Goal: Information Seeking & Learning: Learn about a topic

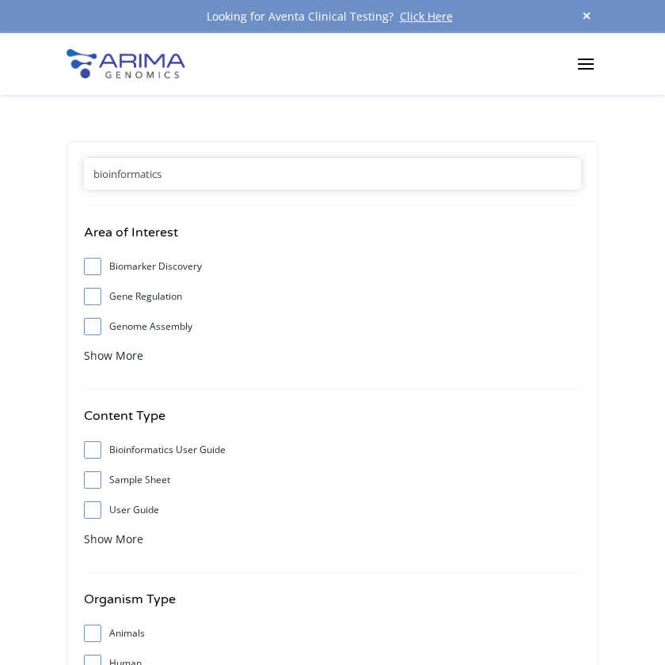
type input "bioinformatics"
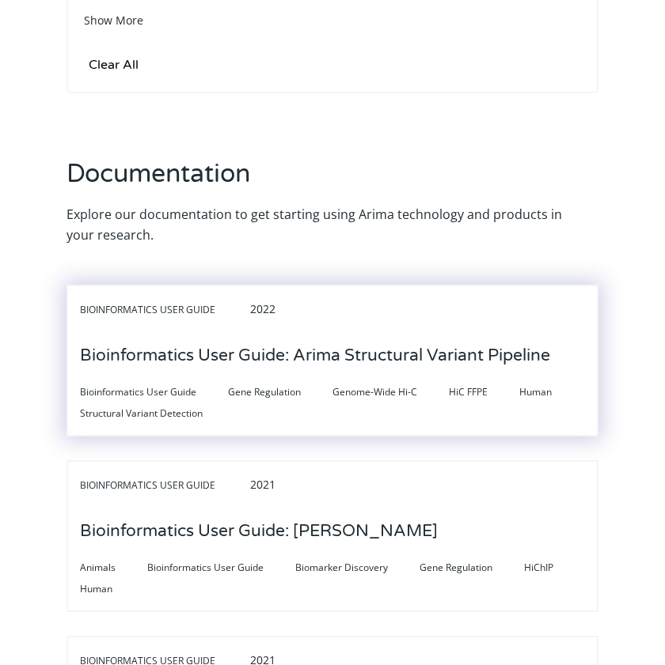
scroll to position [868, 0]
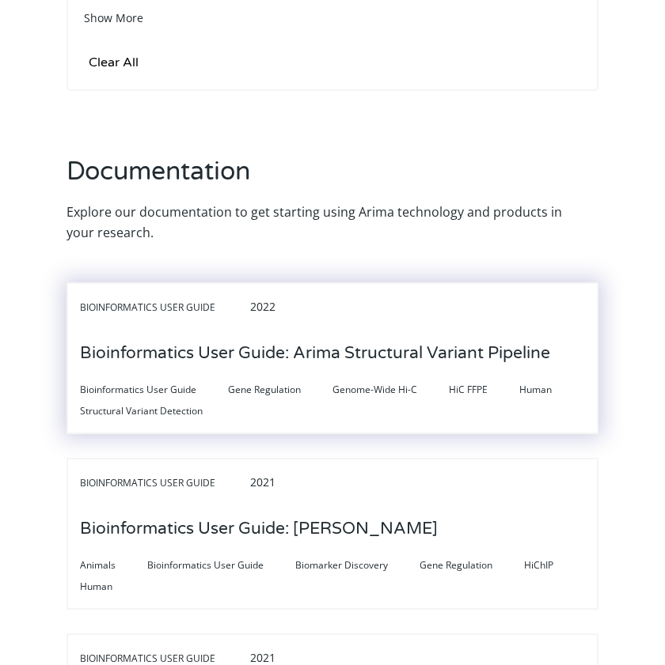
click at [353, 362] on h3 "Bioinformatics User Guide: Arima Structural Variant Pipeline" at bounding box center [315, 353] width 470 height 49
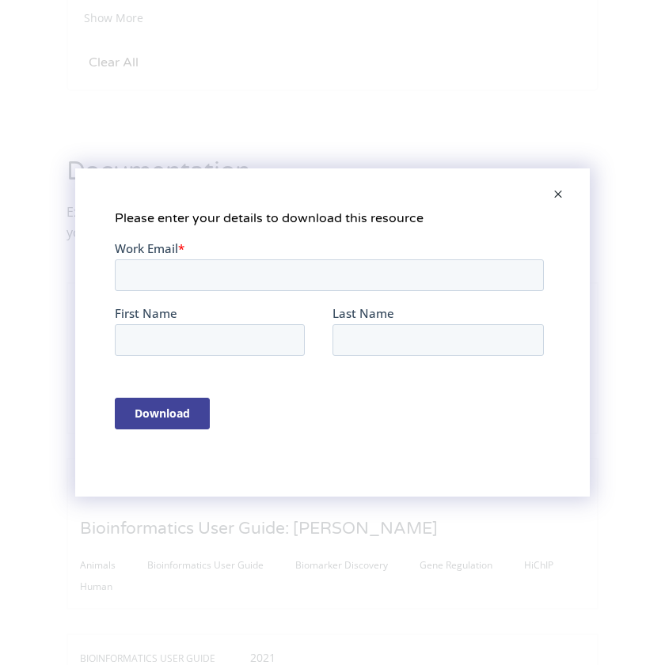
scroll to position [0, 0]
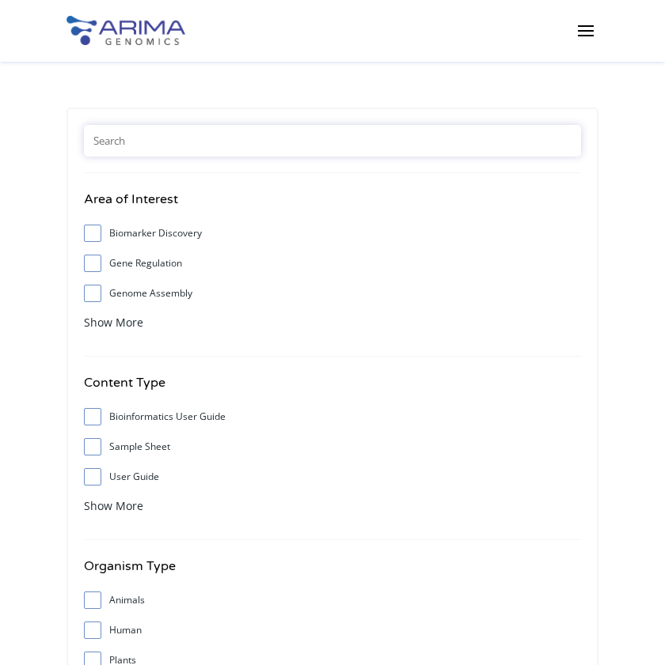
click at [130, 139] on input "text" at bounding box center [332, 141] width 497 height 32
type input "bioinformatics"
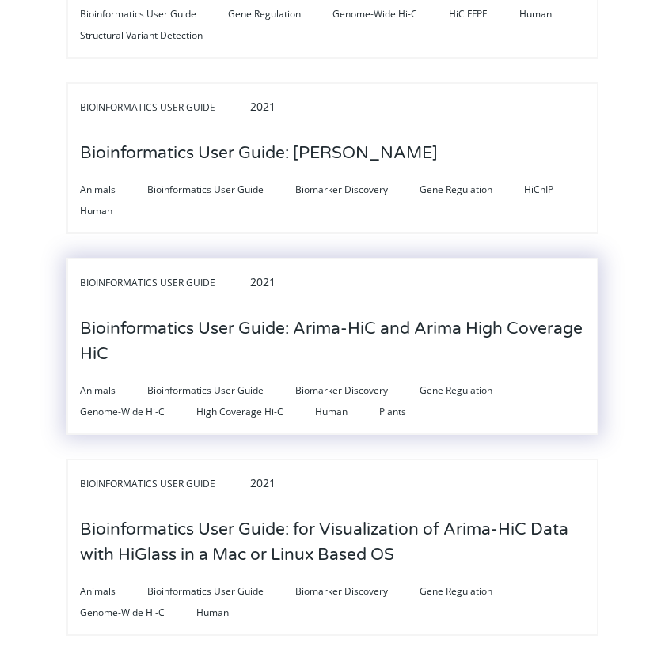
click at [277, 333] on h3 "Bioinformatics User Guide: Arima-HiC and Arima High Coverage HiC" at bounding box center [332, 342] width 505 height 74
